Goal: Transaction & Acquisition: Book appointment/travel/reservation

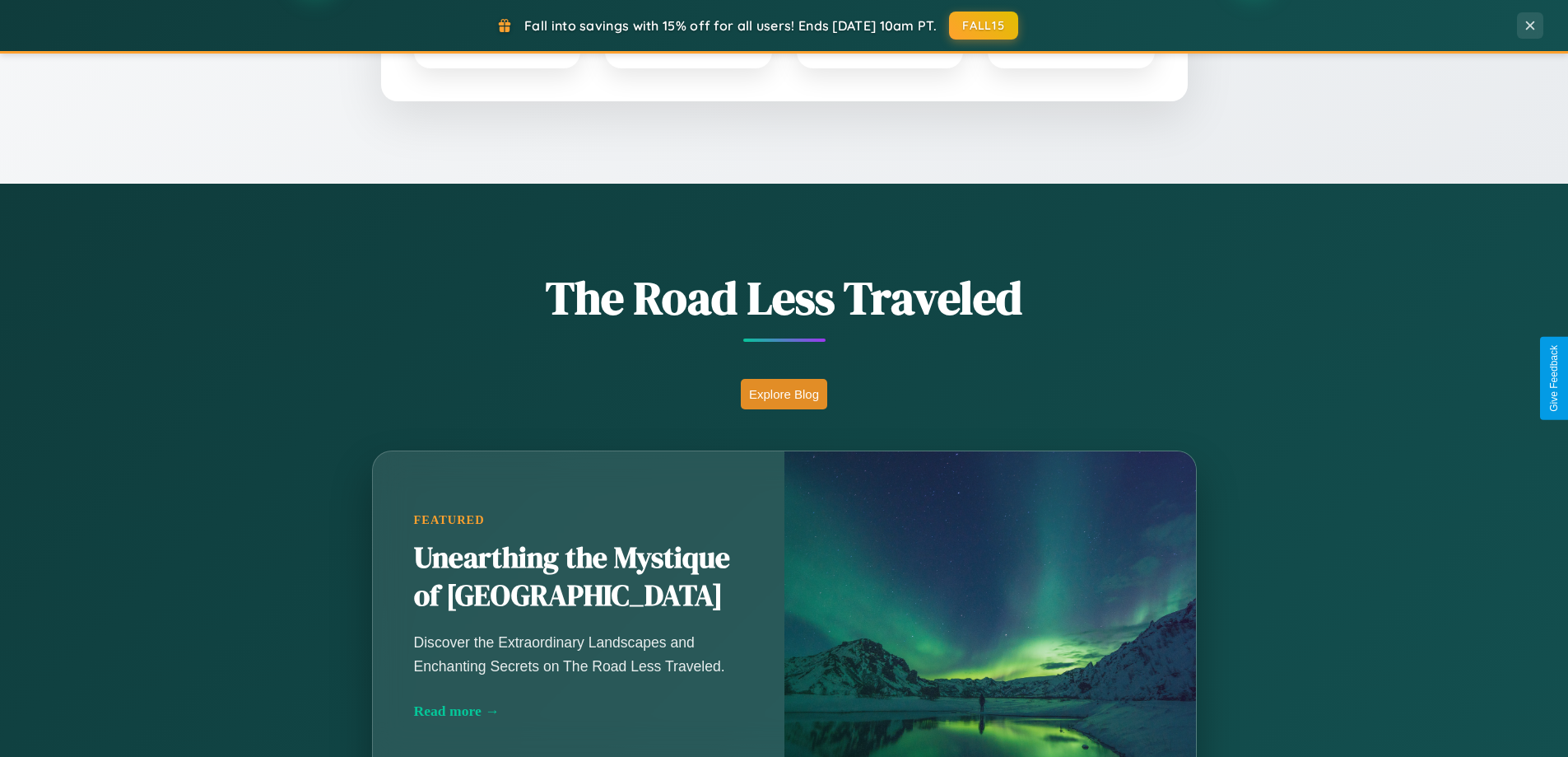
scroll to position [1133, 0]
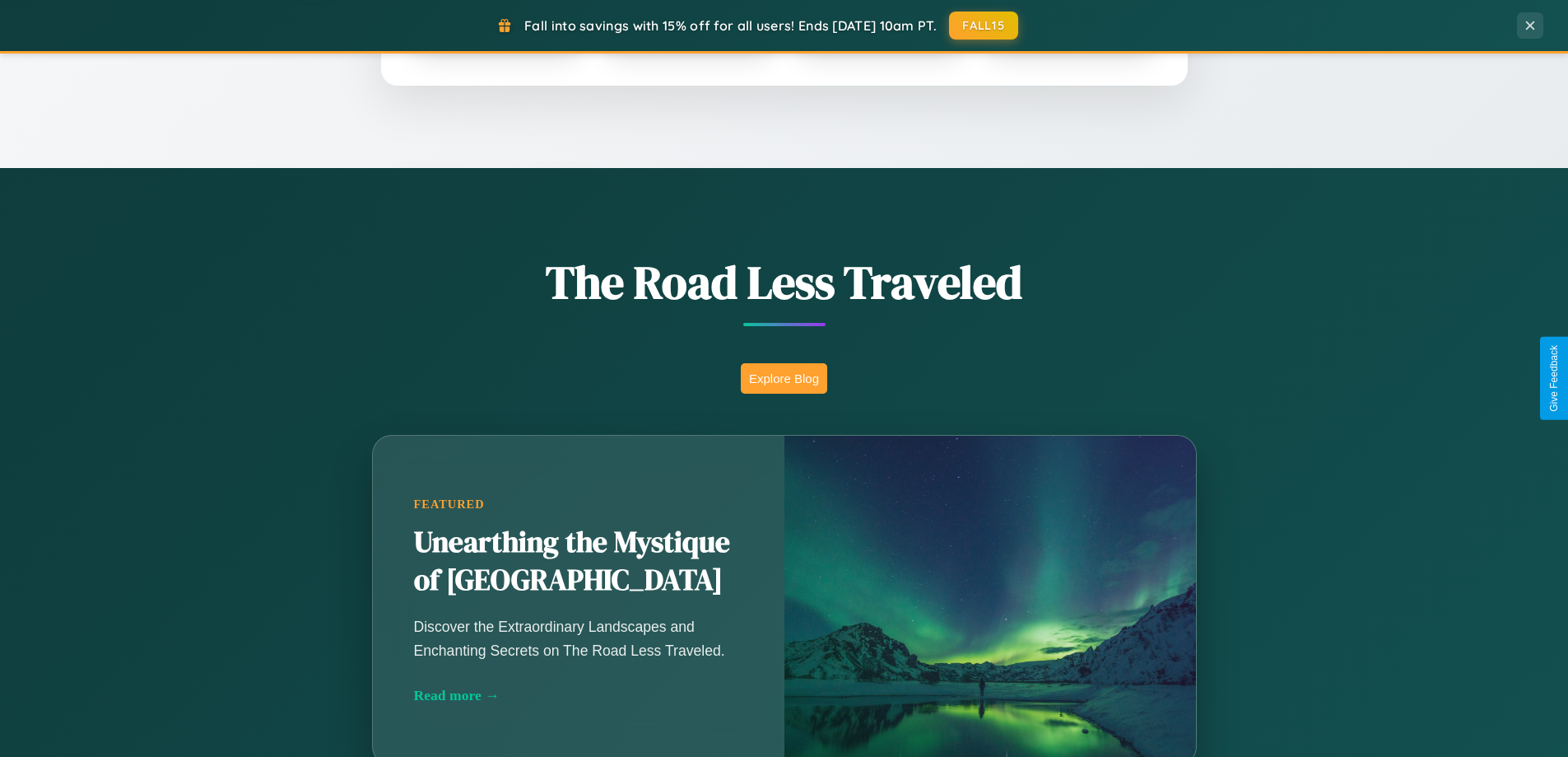
click at [784, 378] on button "Explore Blog" at bounding box center [784, 378] width 86 height 30
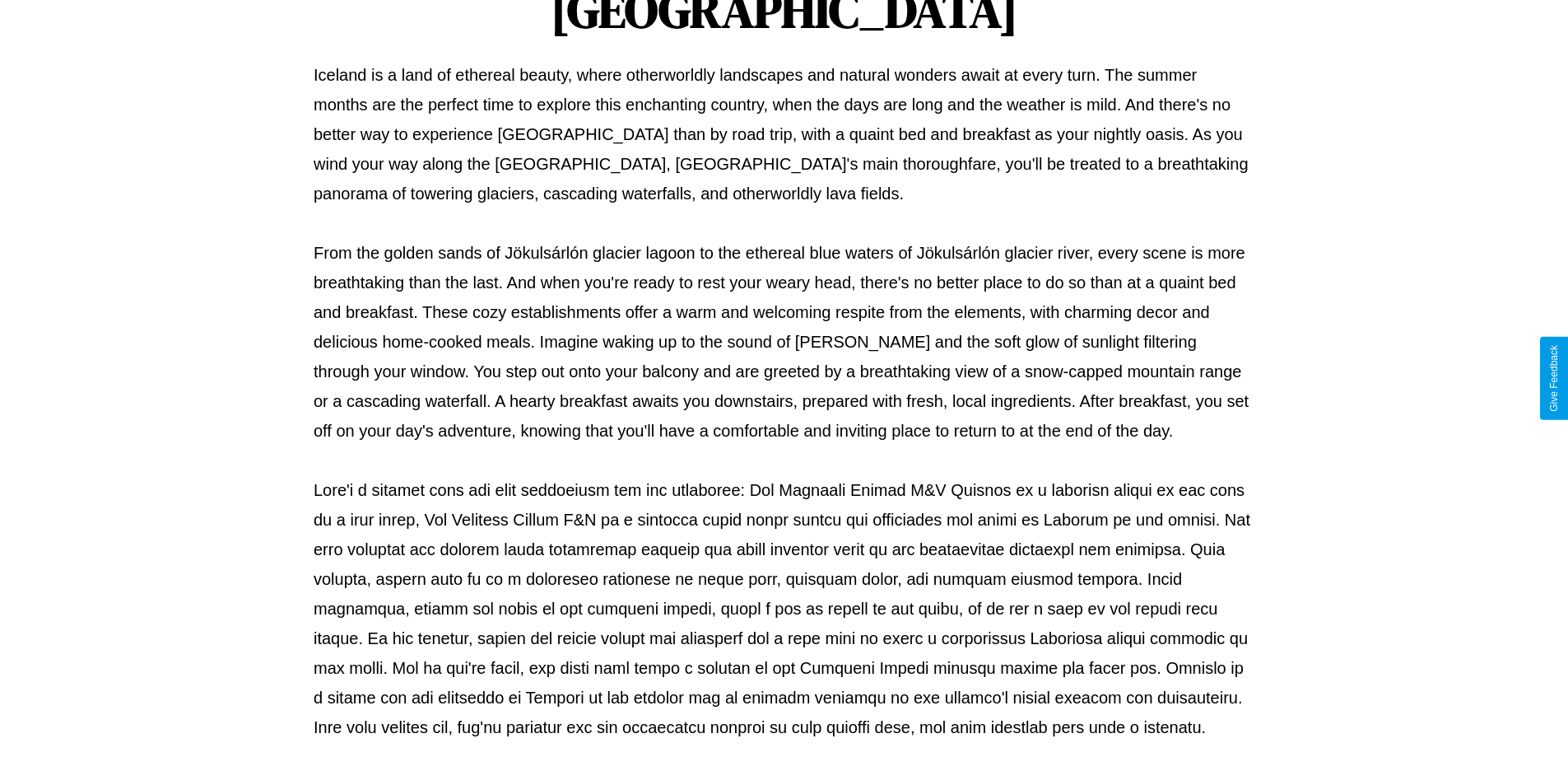
scroll to position [532, 0]
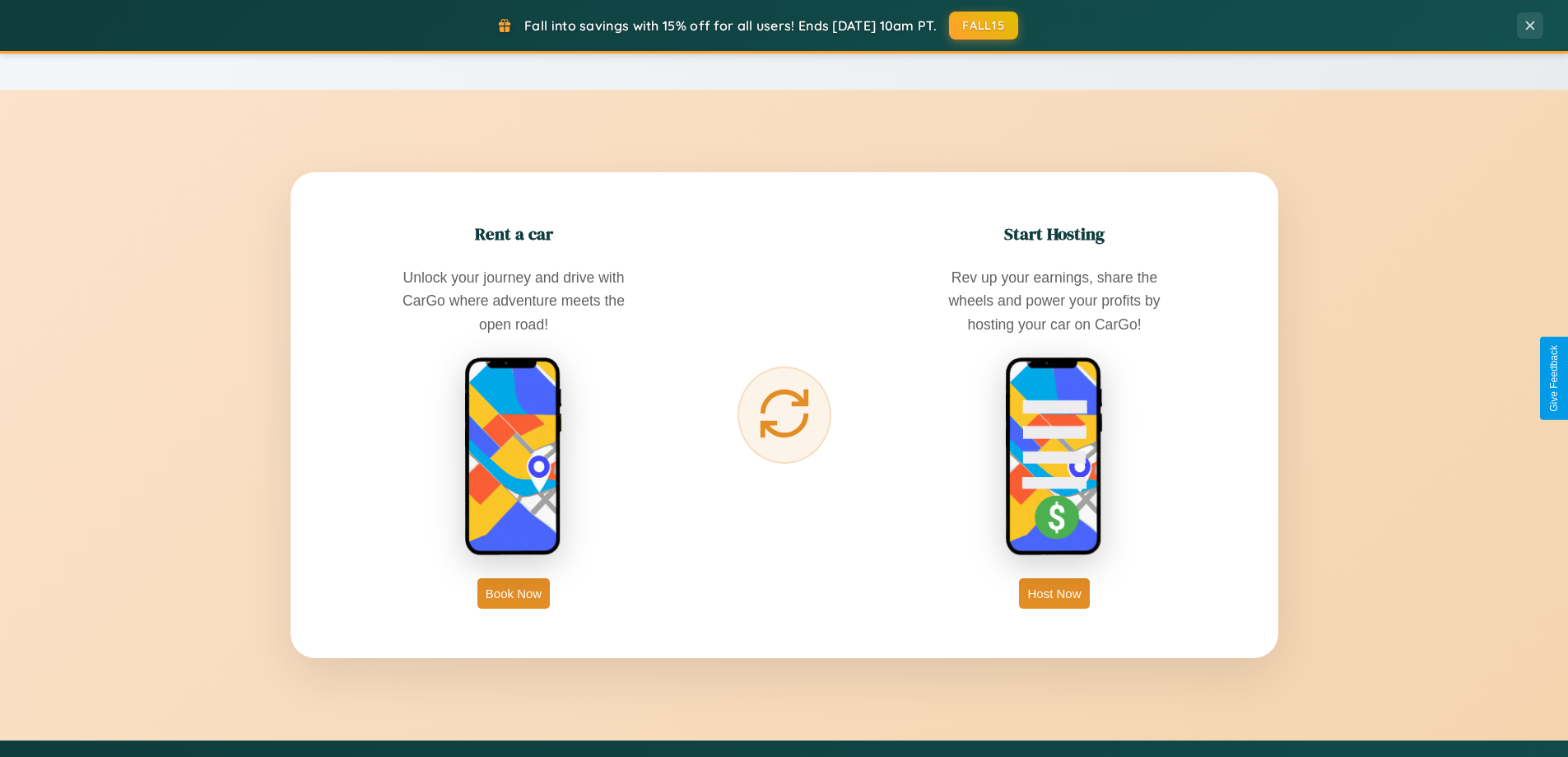
scroll to position [2646, 0]
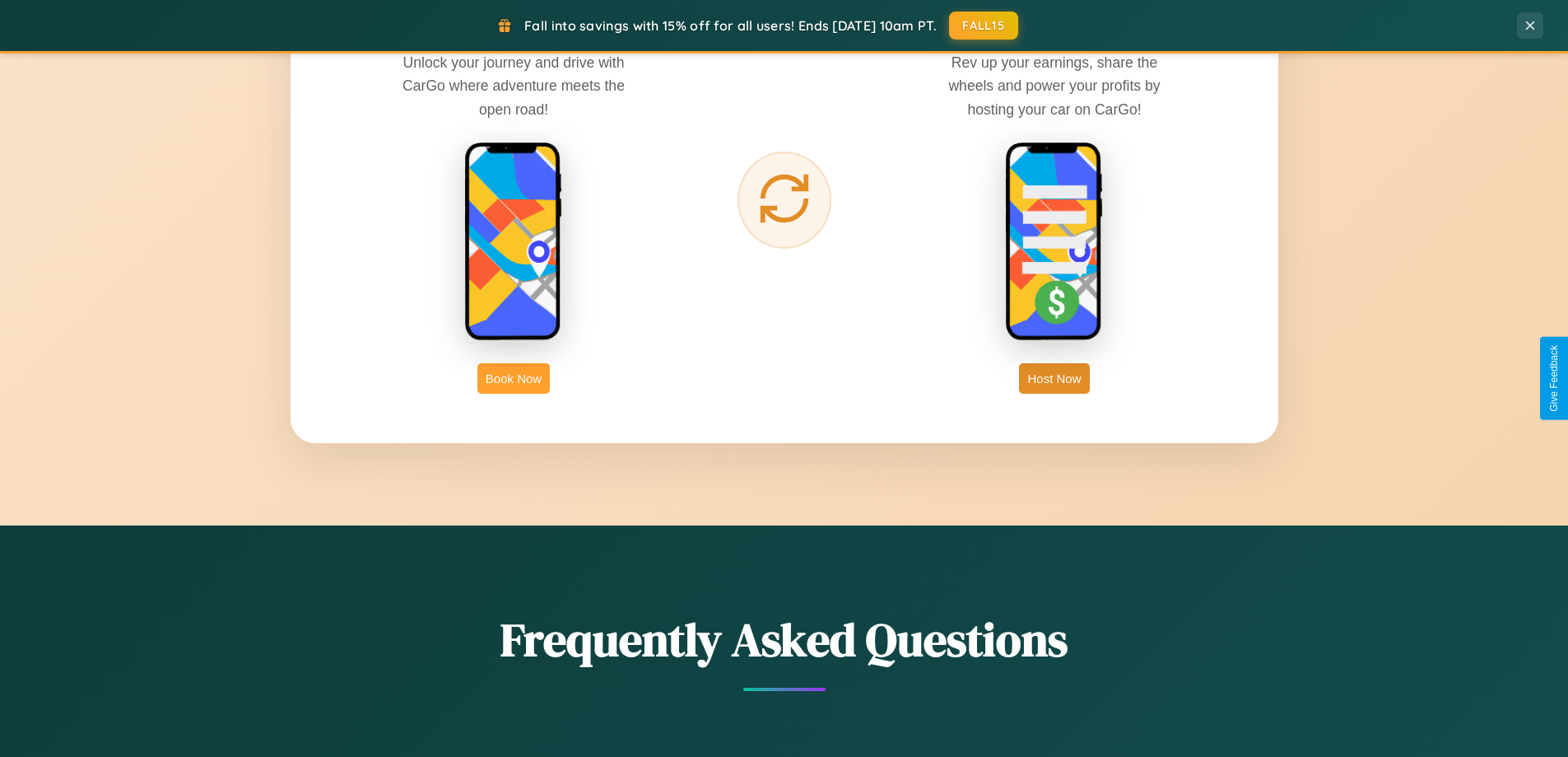
click at [514, 378] on button "Book Now" at bounding box center [513, 378] width 73 height 30
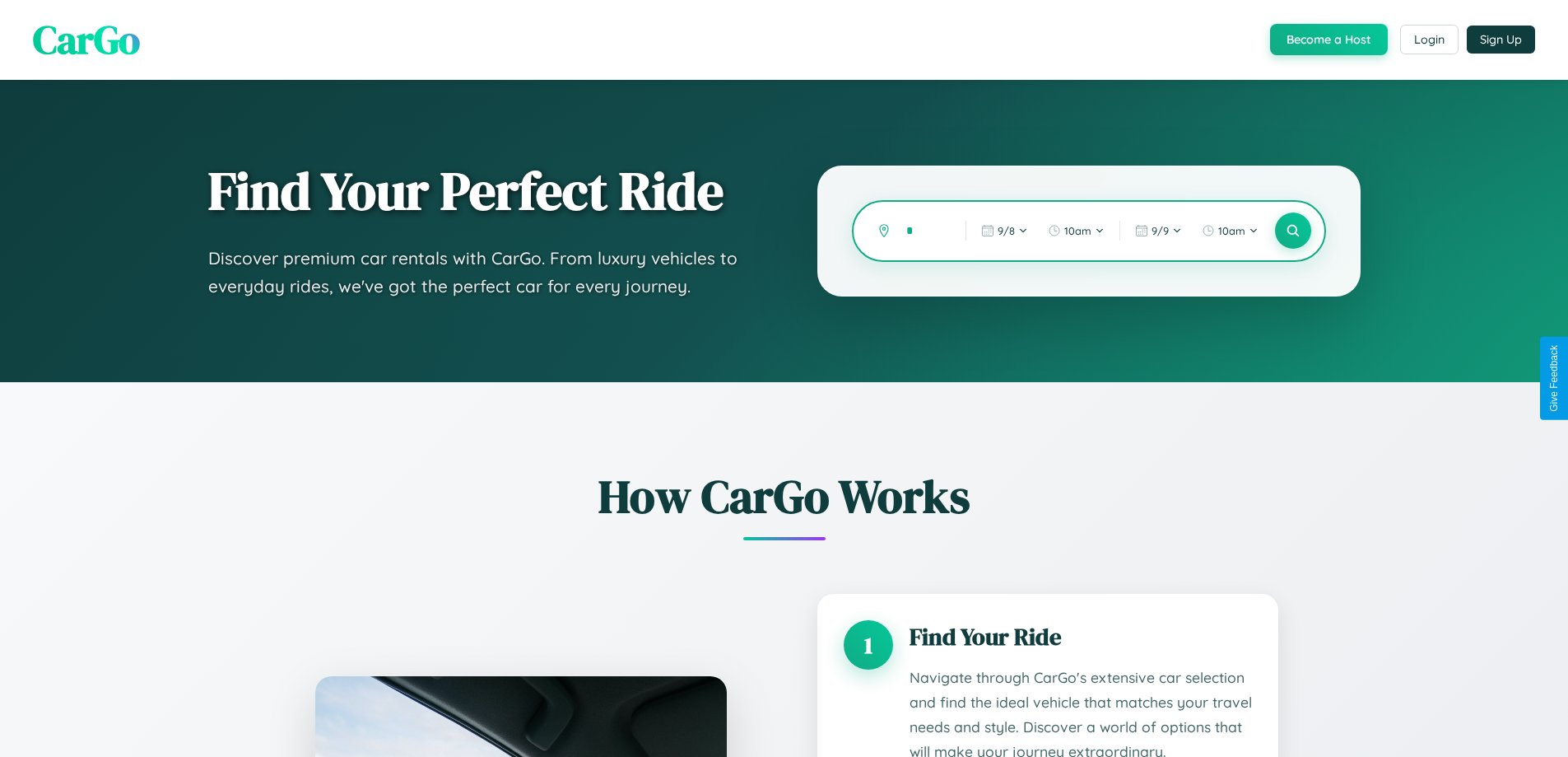
type input "**"
